Goal: Task Accomplishment & Management: Manage account settings

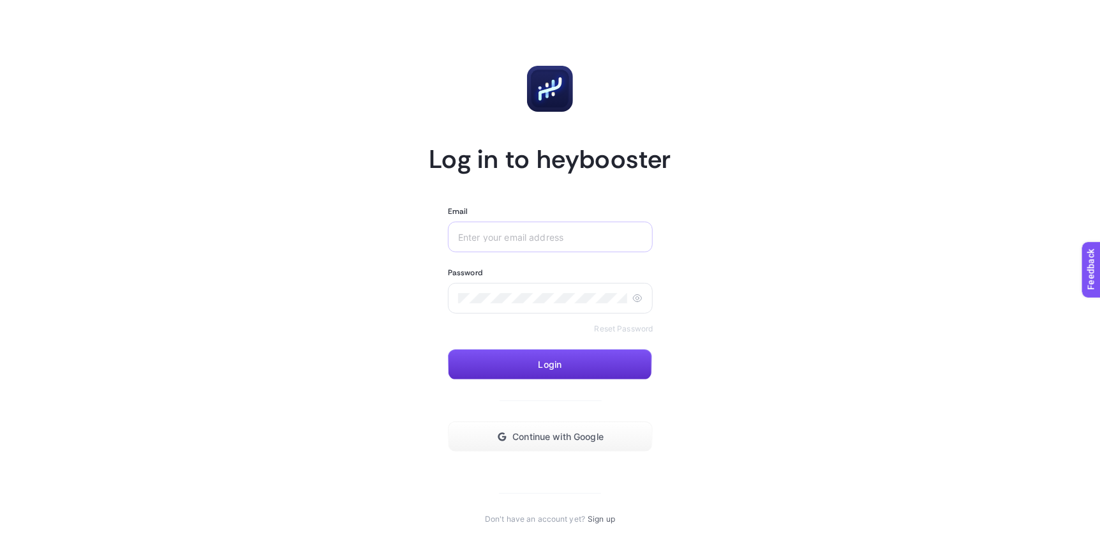
click at [581, 237] on input "Email" at bounding box center [550, 237] width 184 height 10
click at [533, 243] on div "performance" at bounding box center [550, 236] width 205 height 31
click at [535, 238] on input "performance" at bounding box center [550, 237] width 184 height 10
type input "[EMAIL_ADDRESS][DOMAIN_NAME]"
click at [511, 290] on div at bounding box center [550, 298] width 205 height 31
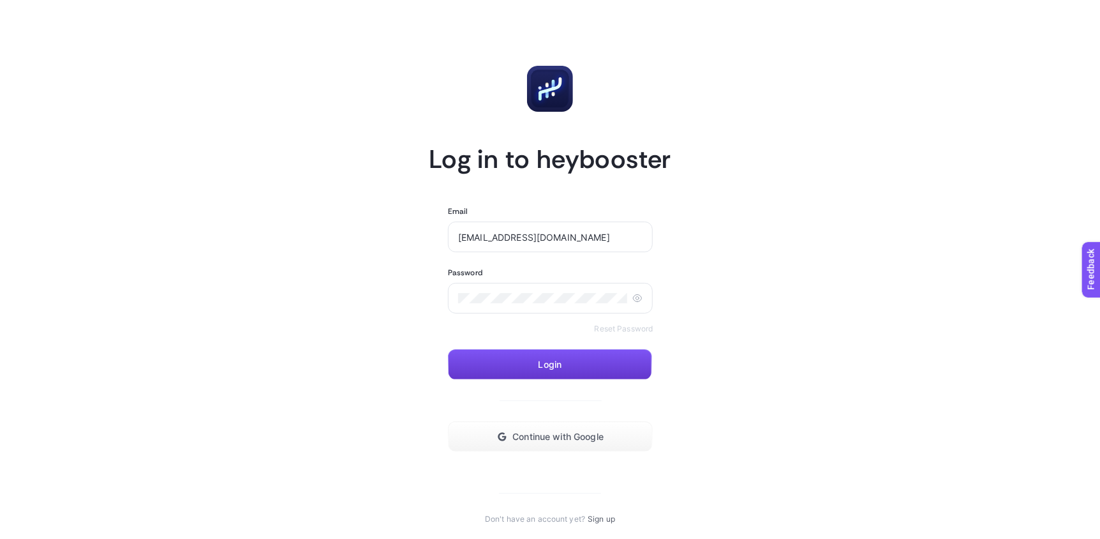
click at [542, 363] on span "Login" at bounding box center [551, 364] width 24 height 10
click at [527, 435] on span "Continue with Google" at bounding box center [557, 436] width 91 height 10
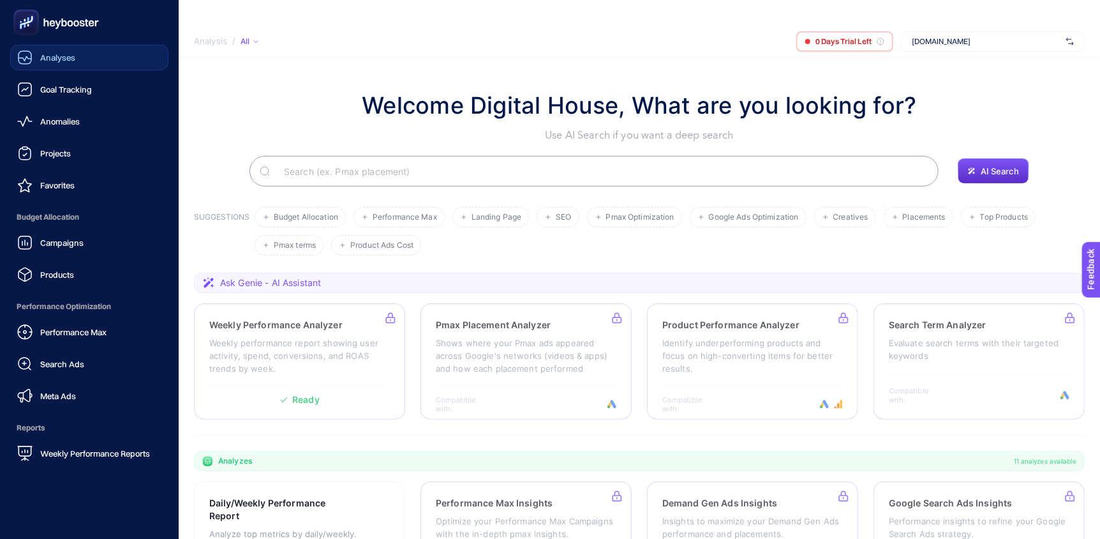
click at [94, 61] on link "Analyses" at bounding box center [89, 58] width 158 height 26
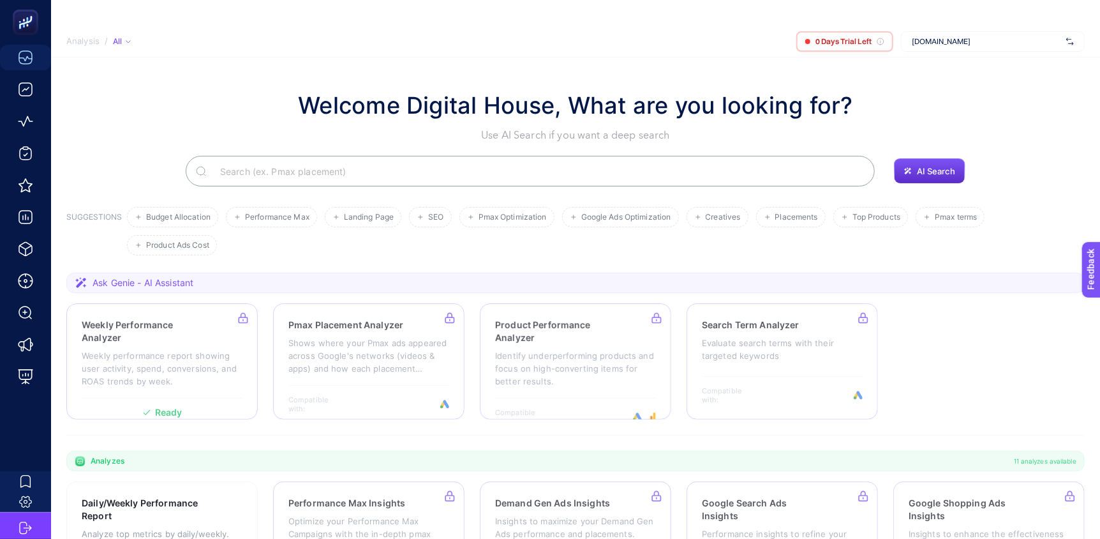
click at [105, 42] on span "/" at bounding box center [106, 41] width 3 height 10
click at [119, 45] on div "All" at bounding box center [122, 41] width 18 height 10
